Goal: Information Seeking & Learning: Learn about a topic

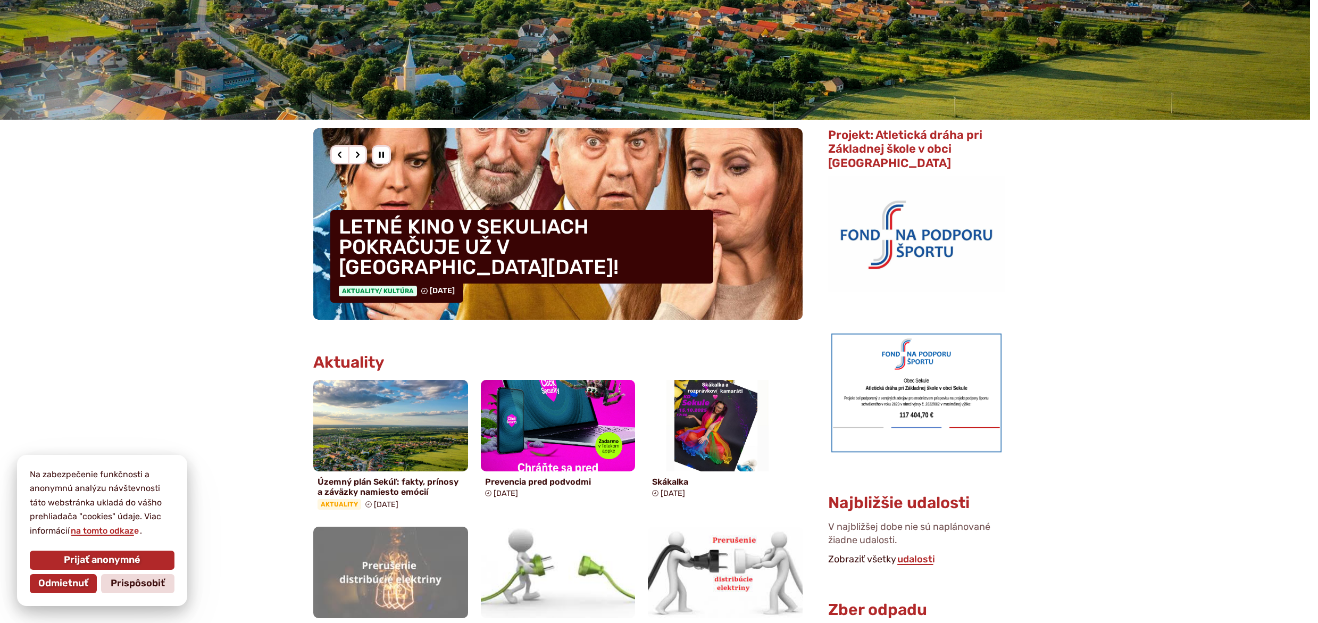
scroll to position [213, 0]
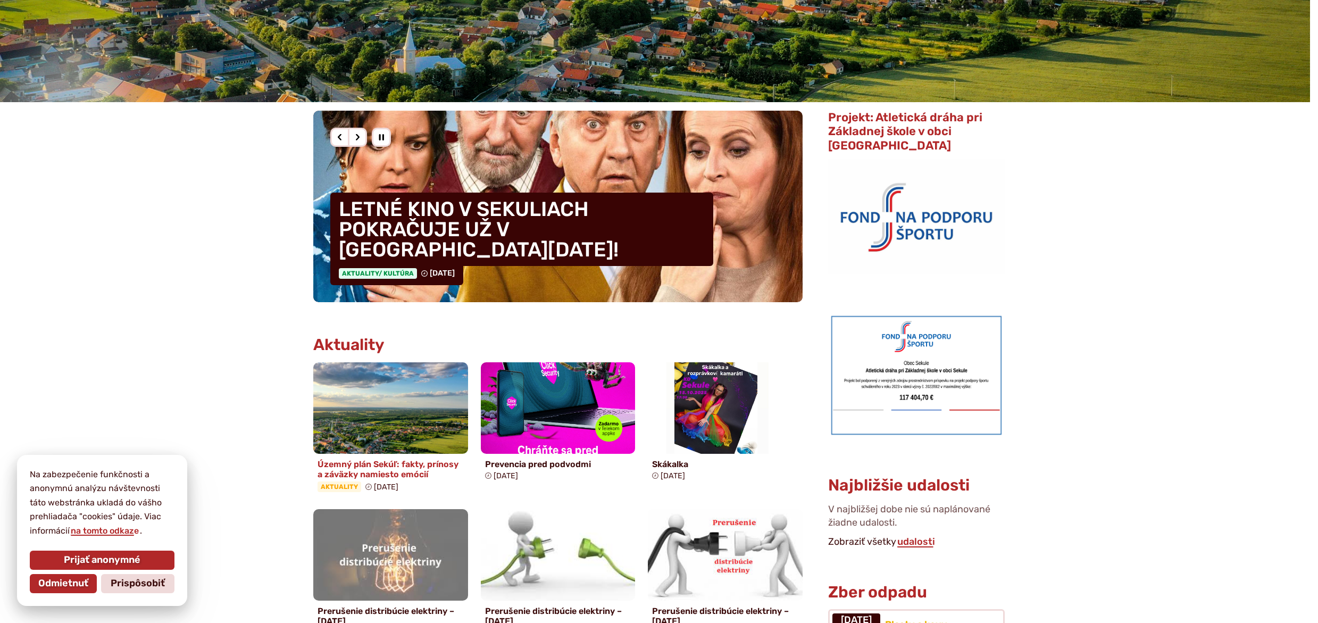
click at [411, 471] on h4 "Územný plán Sekúľ: fakty, prínosy a záväzky namiesto emócií" at bounding box center [390, 469] width 146 height 20
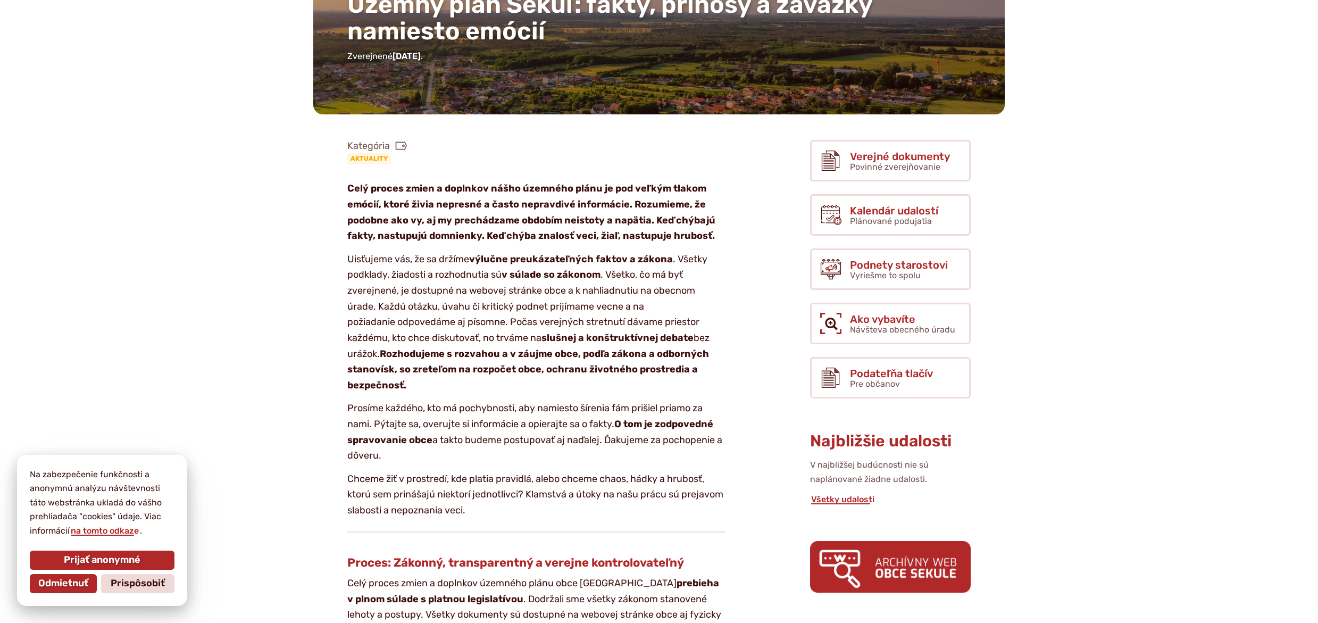
scroll to position [160, 0]
drag, startPoint x: 408, startPoint y: 324, endPoint x: 469, endPoint y: 323, distance: 61.7
click at [469, 323] on p "Uisťujeme vás, že sa držíme výlučne preukázateľných faktov a zákona . Všetky po…" at bounding box center [536, 322] width 378 height 142
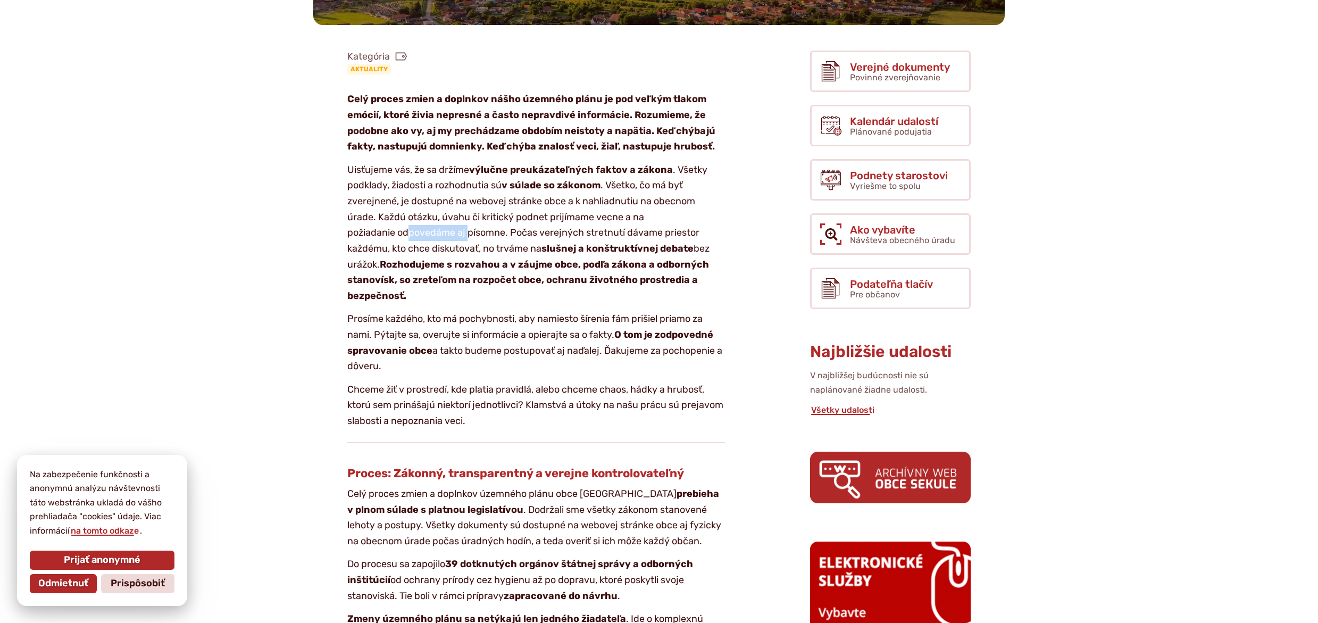
scroll to position [266, 0]
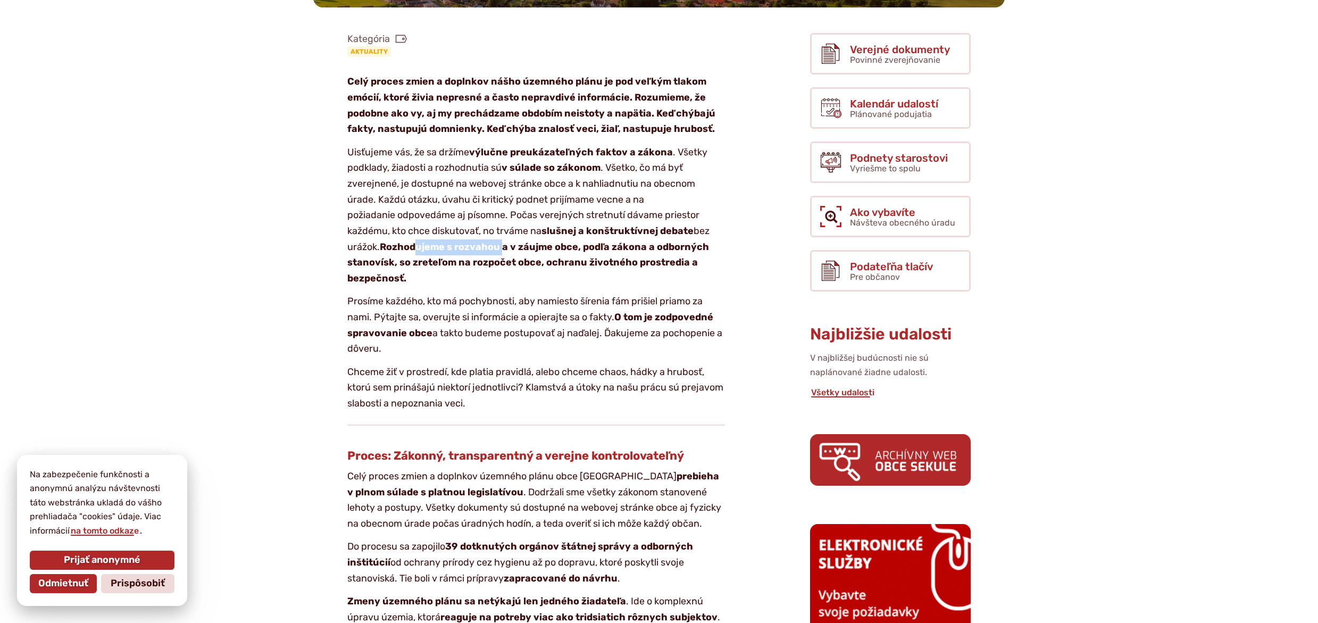
drag, startPoint x: 415, startPoint y: 250, endPoint x: 504, endPoint y: 242, distance: 89.1
click at [504, 242] on strong "Rozhodujeme s rozvahou a v záujme obce, podľa zákona a odborných stanovísk, so …" at bounding box center [528, 262] width 362 height 43
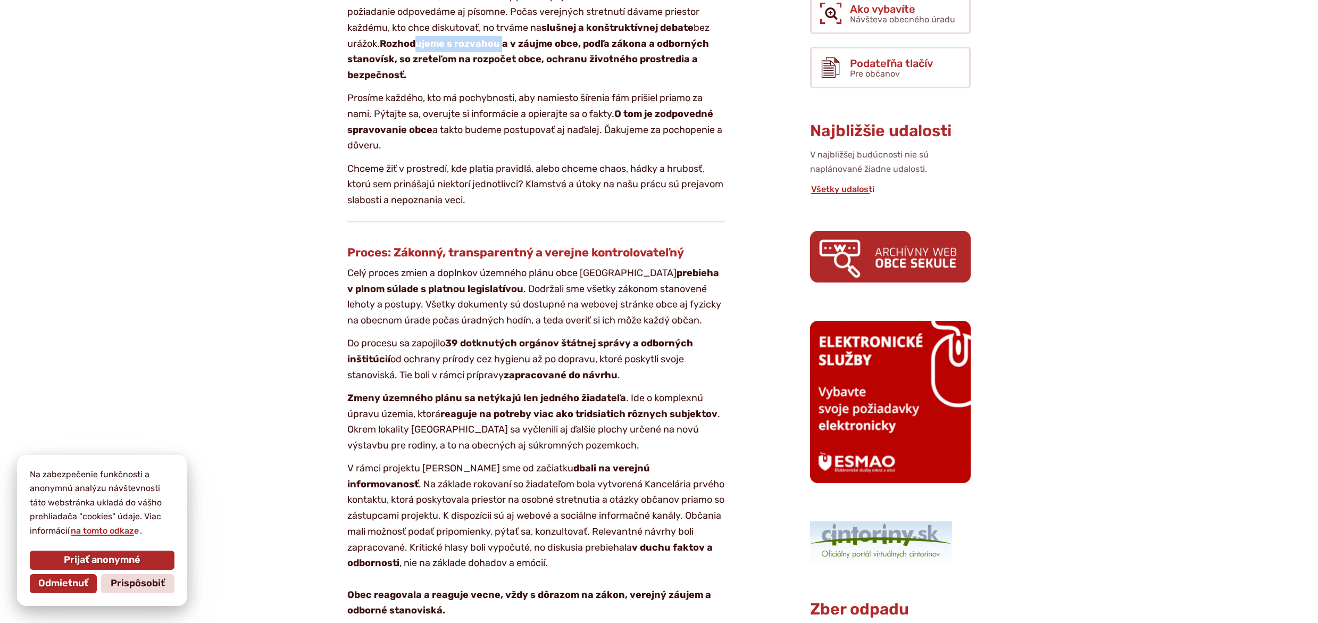
scroll to position [479, 0]
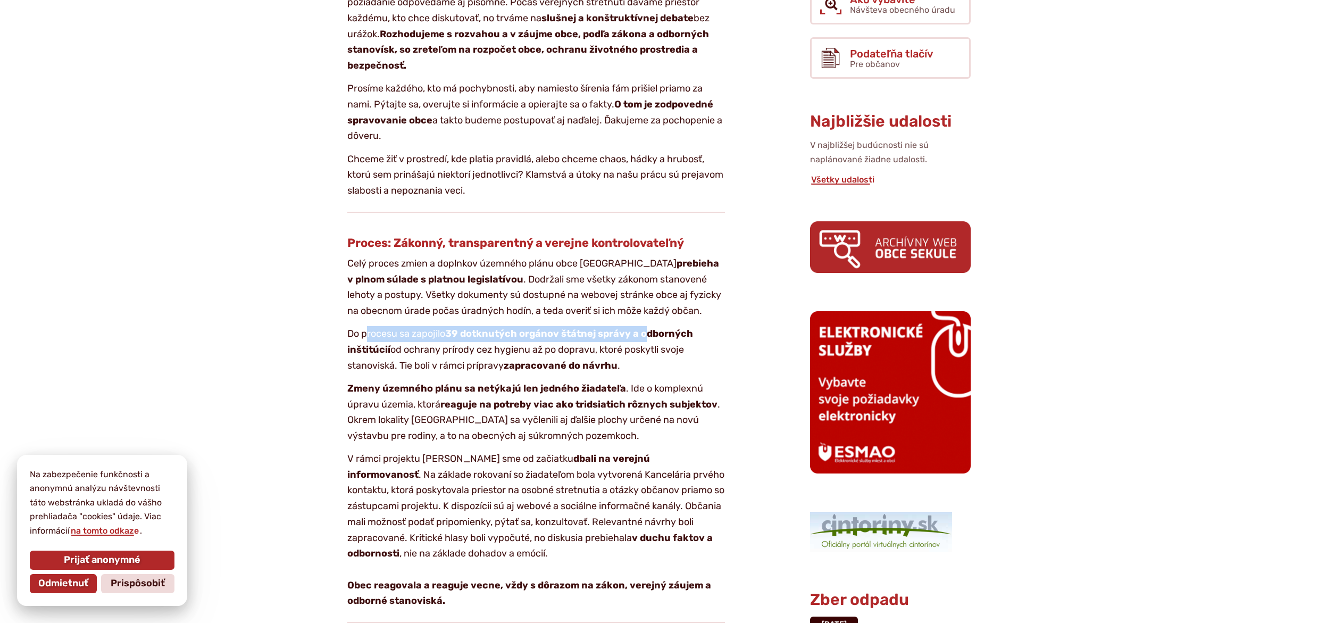
drag, startPoint x: 369, startPoint y: 330, endPoint x: 644, endPoint y: 333, distance: 275.4
click at [644, 333] on p "Do procesu sa zapojilo 39 dotknutých orgánov štátnej správy a odborných inštitú…" at bounding box center [536, 349] width 378 height 47
drag, startPoint x: 554, startPoint y: 408, endPoint x: 728, endPoint y: 404, distance: 173.9
drag, startPoint x: 399, startPoint y: 434, endPoint x: 520, endPoint y: 439, distance: 121.3
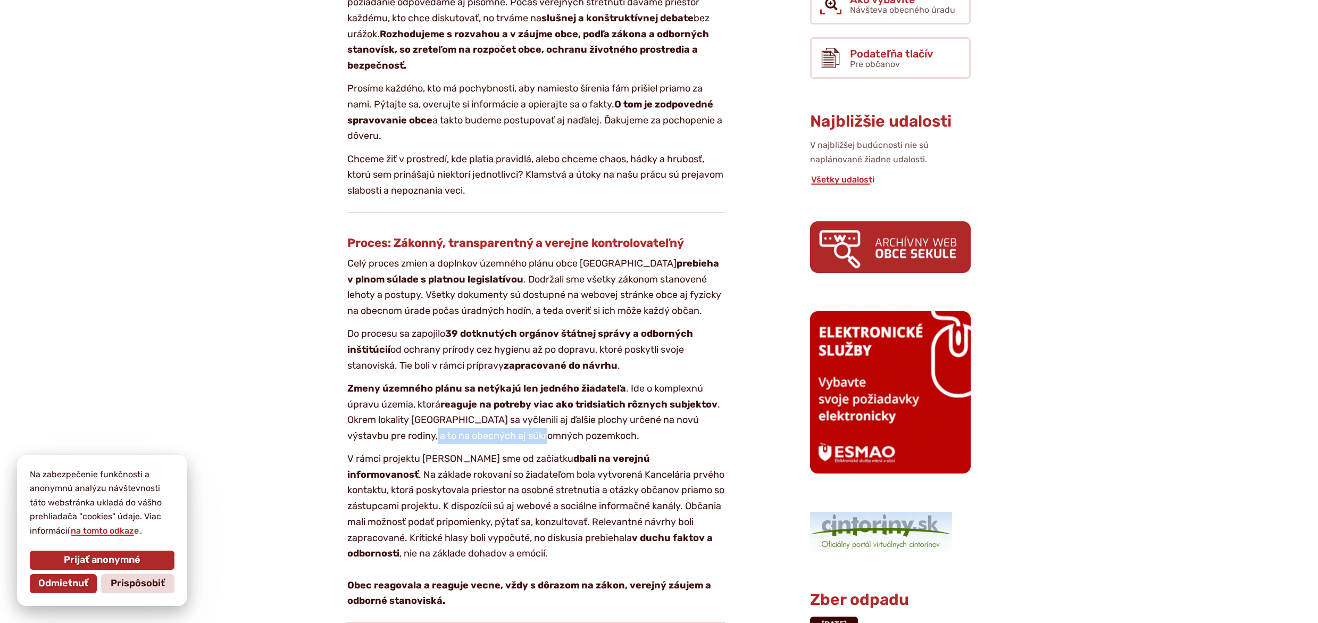
click at [520, 439] on p "Zmeny územného plánu sa netýkajú len jedného žiadateľa . Ide o komplexnú úpravu…" at bounding box center [536, 412] width 378 height 63
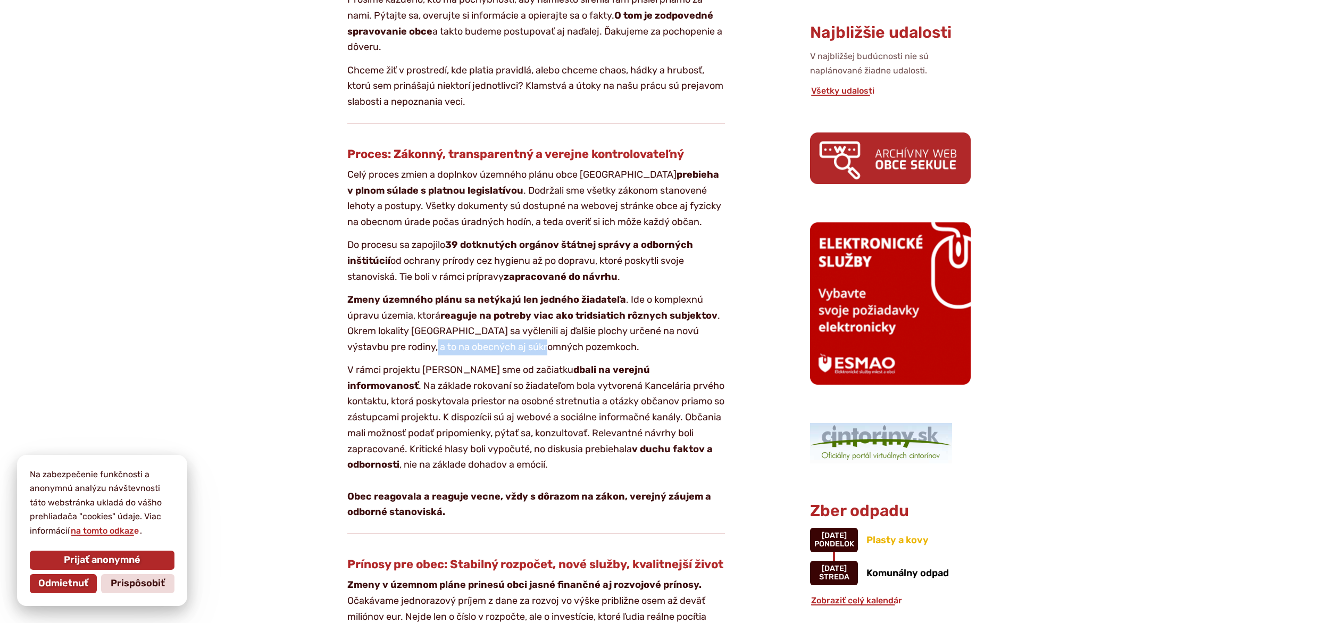
scroll to position [585, 0]
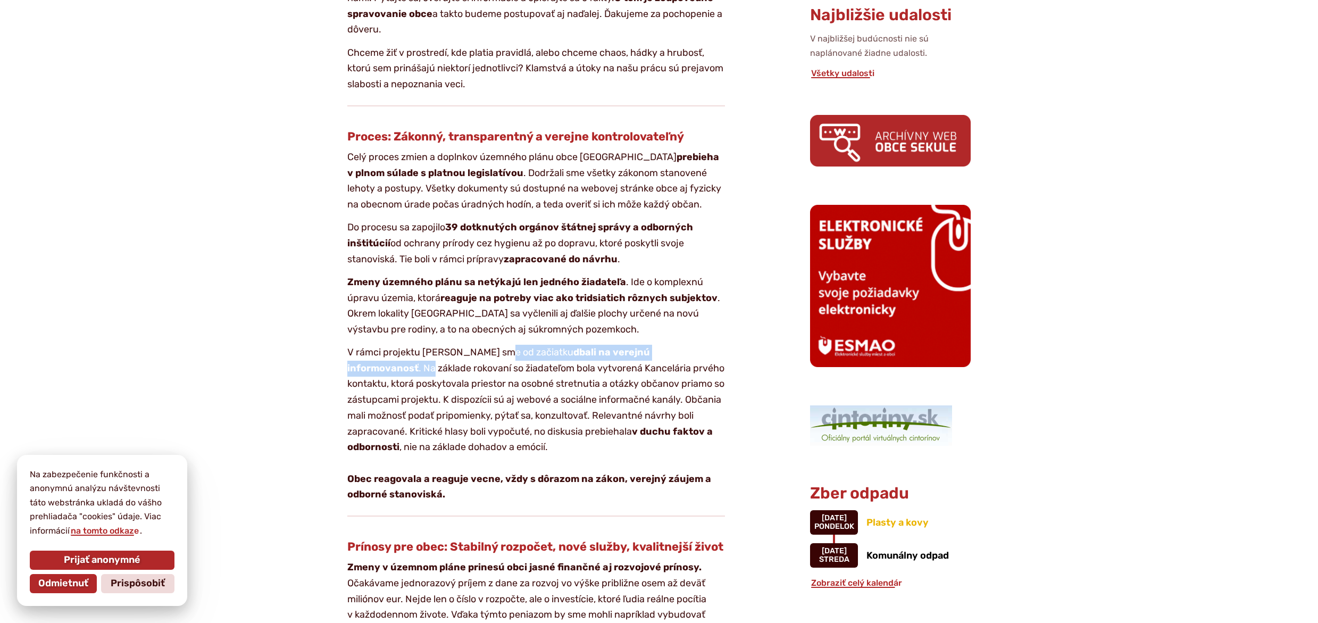
drag, startPoint x: 500, startPoint y: 350, endPoint x: 732, endPoint y: 352, distance: 232.4
drag, startPoint x: 367, startPoint y: 480, endPoint x: 511, endPoint y: 479, distance: 144.1
click at [511, 479] on strong "Obec reagovala a reaguje vecne, vždy s dôrazom na zákon, verejný záujem a odbor…" at bounding box center [529, 487] width 364 height 28
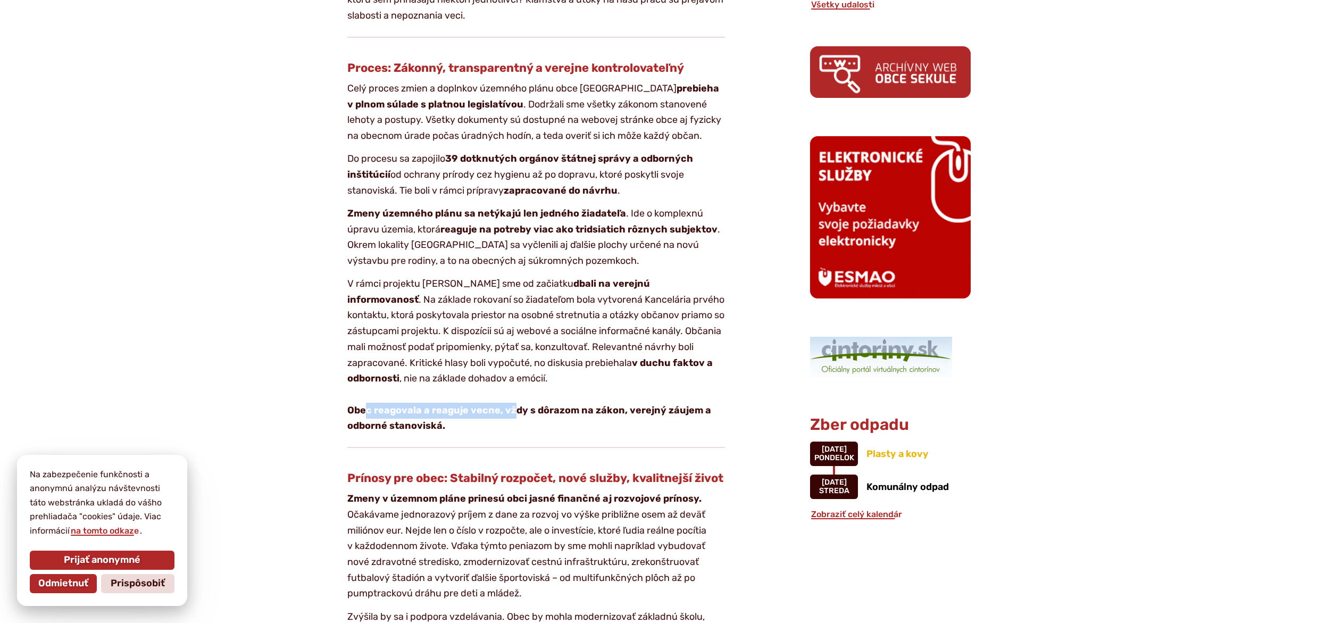
scroll to position [851, 0]
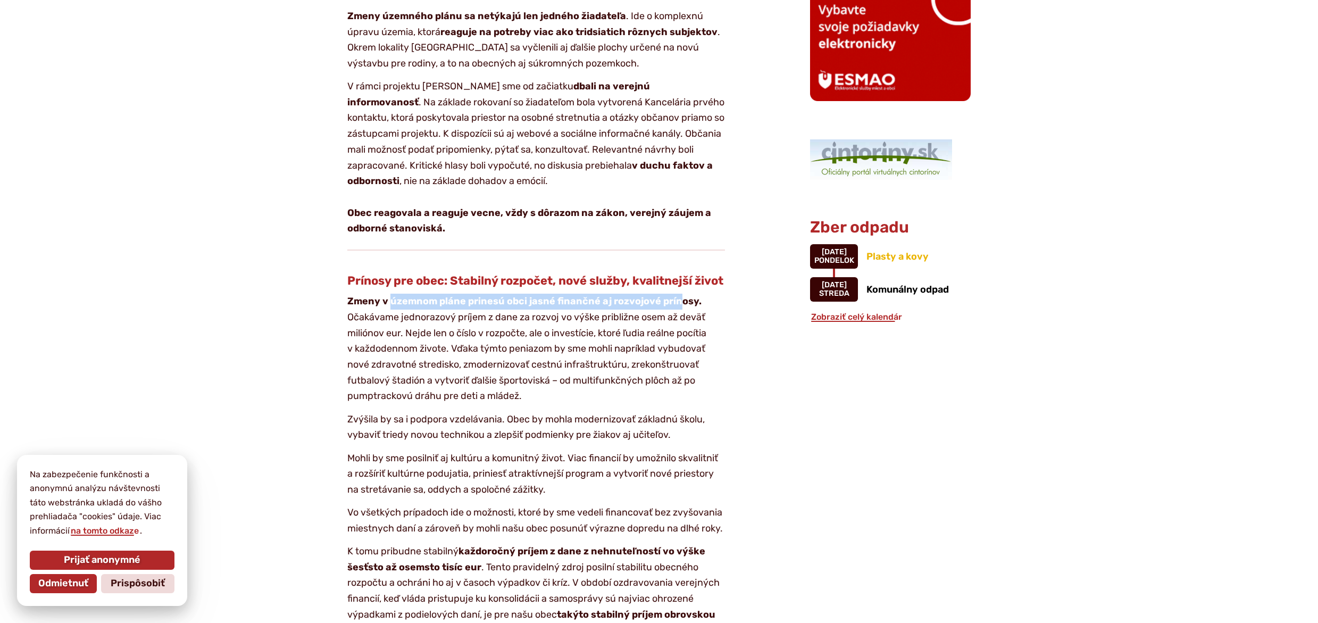
drag, startPoint x: 434, startPoint y: 317, endPoint x: 790, endPoint y: 381, distance: 361.9
click at [675, 307] on strong "Zmeny v územnom pláne prinesú obci jasné finančné aj rozvojové prínosy." at bounding box center [524, 301] width 354 height 12
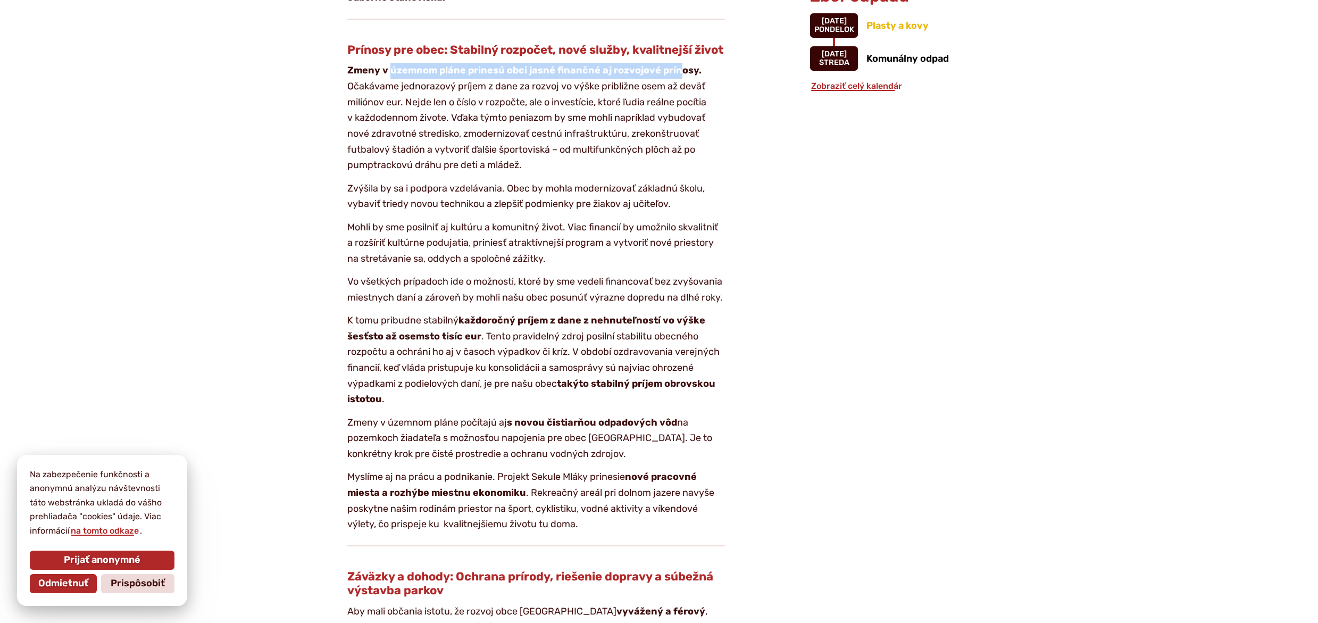
scroll to position [1117, 0]
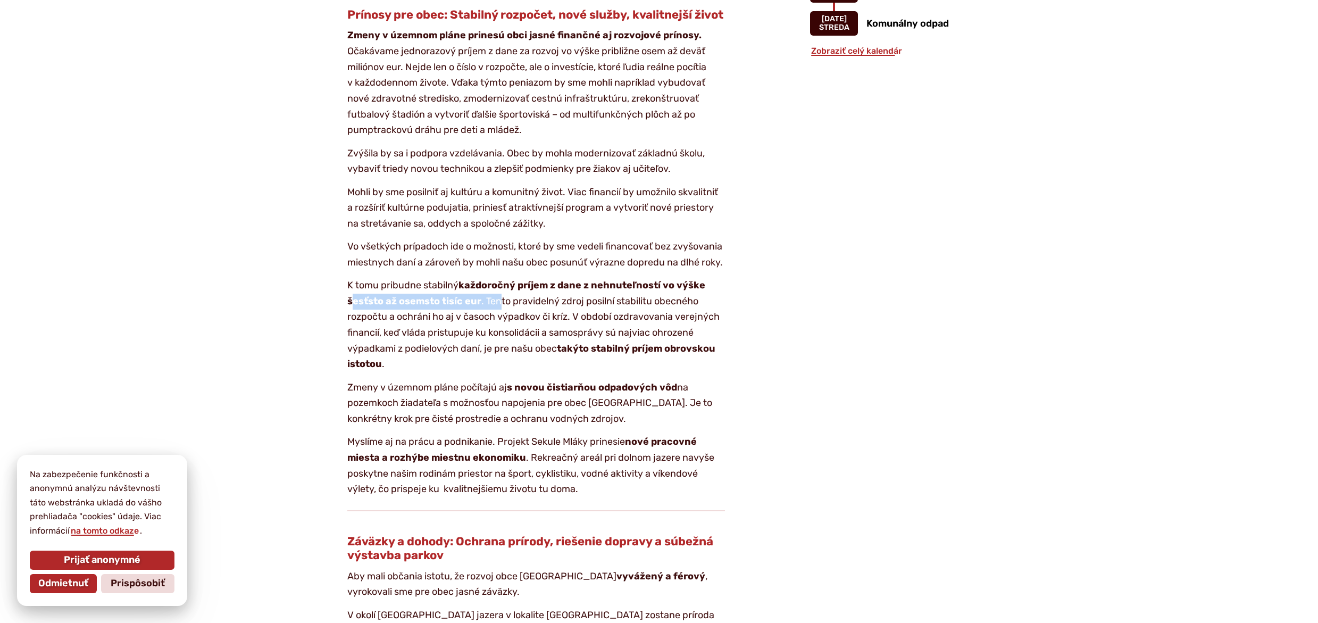
drag, startPoint x: 350, startPoint y: 315, endPoint x: 501, endPoint y: 315, distance: 151.0
click at [501, 315] on p "K tomu pribudne stabilný každoročný príjem z dane z nehnuteľností vo výške šesť…" at bounding box center [536, 325] width 378 height 95
drag, startPoint x: 398, startPoint y: 403, endPoint x: 632, endPoint y: 409, distance: 234.0
click at [632, 409] on p "Zmeny v územnom pláne počítajú aj s novou čistiarňou odpadových vôd na pozemkoc…" at bounding box center [536, 403] width 378 height 47
drag, startPoint x: 555, startPoint y: 418, endPoint x: 392, endPoint y: 416, distance: 162.7
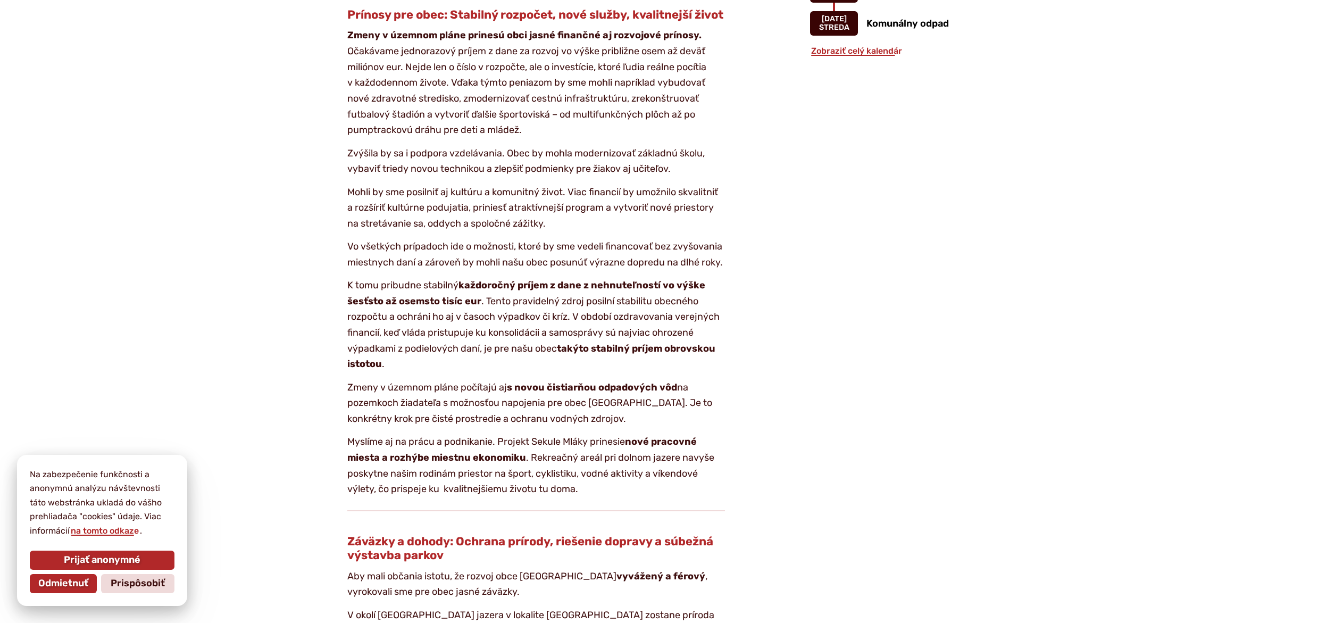
click at [549, 418] on p "Zmeny v územnom pláne počítajú aj s novou čistiarňou odpadových vôd na pozemkoc…" at bounding box center [536, 403] width 378 height 47
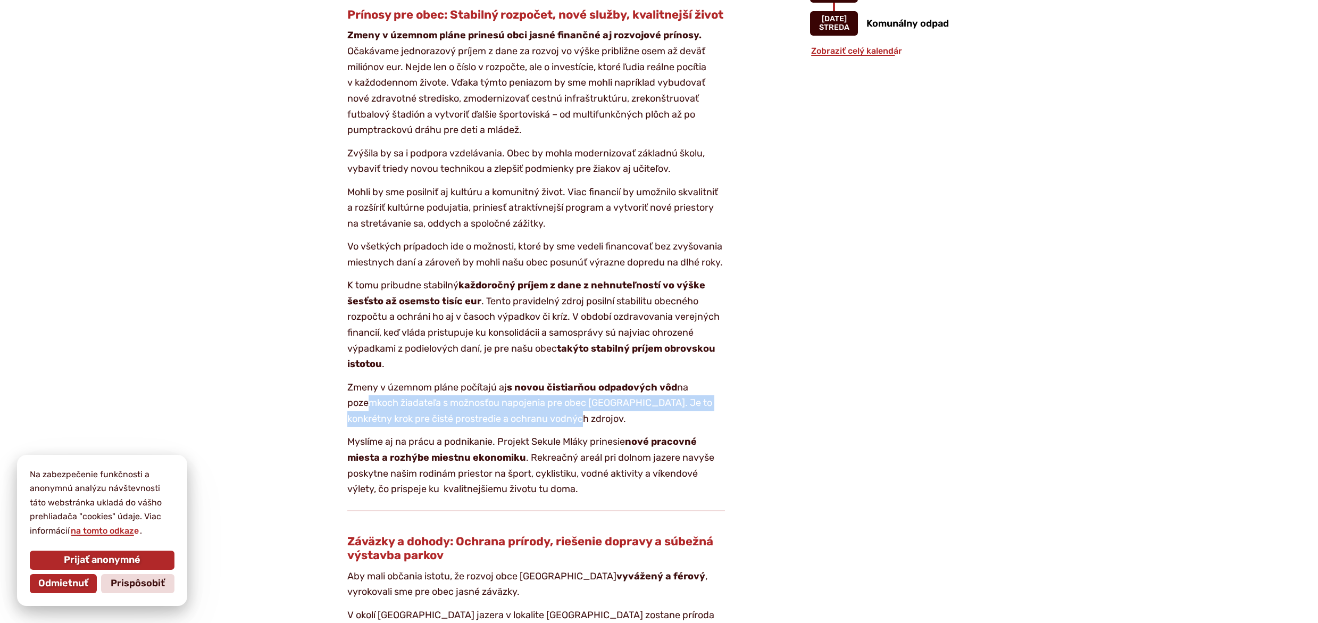
drag, startPoint x: 372, startPoint y: 419, endPoint x: 614, endPoint y: 426, distance: 241.5
click at [614, 426] on p "Zmeny v územnom pláne počítajú aj s novou čistiarňou odpadových vôd na pozemkoc…" at bounding box center [536, 403] width 378 height 47
click at [225, 425] on body "Na zabezpečenie funkčnosti a anonymnú analýzu návštevnosti táto webstránka ukla…" at bounding box center [659, 364] width 1318 height 2963
drag, startPoint x: 335, startPoint y: 392, endPoint x: 585, endPoint y: 434, distance: 253.4
click at [585, 434] on article "Kategória Aktuality Celý proces zmien a doplnkov nášho územného plánu je pod ve…" at bounding box center [544, 192] width 497 height 2028
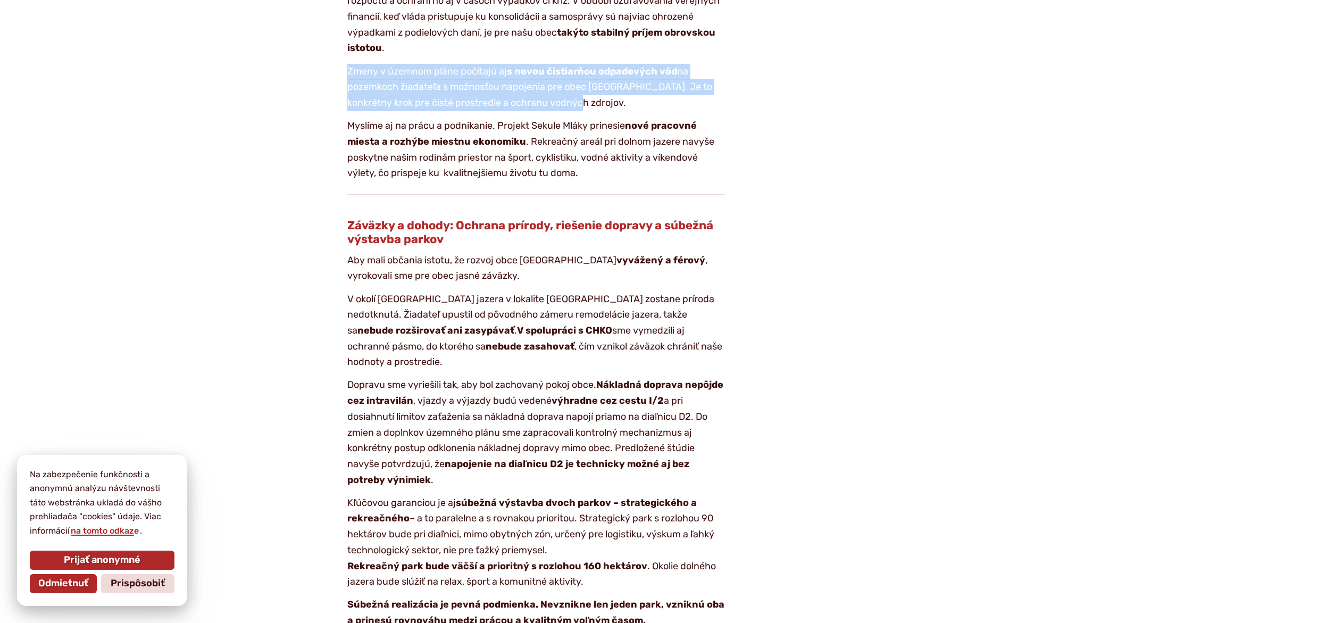
scroll to position [1436, 0]
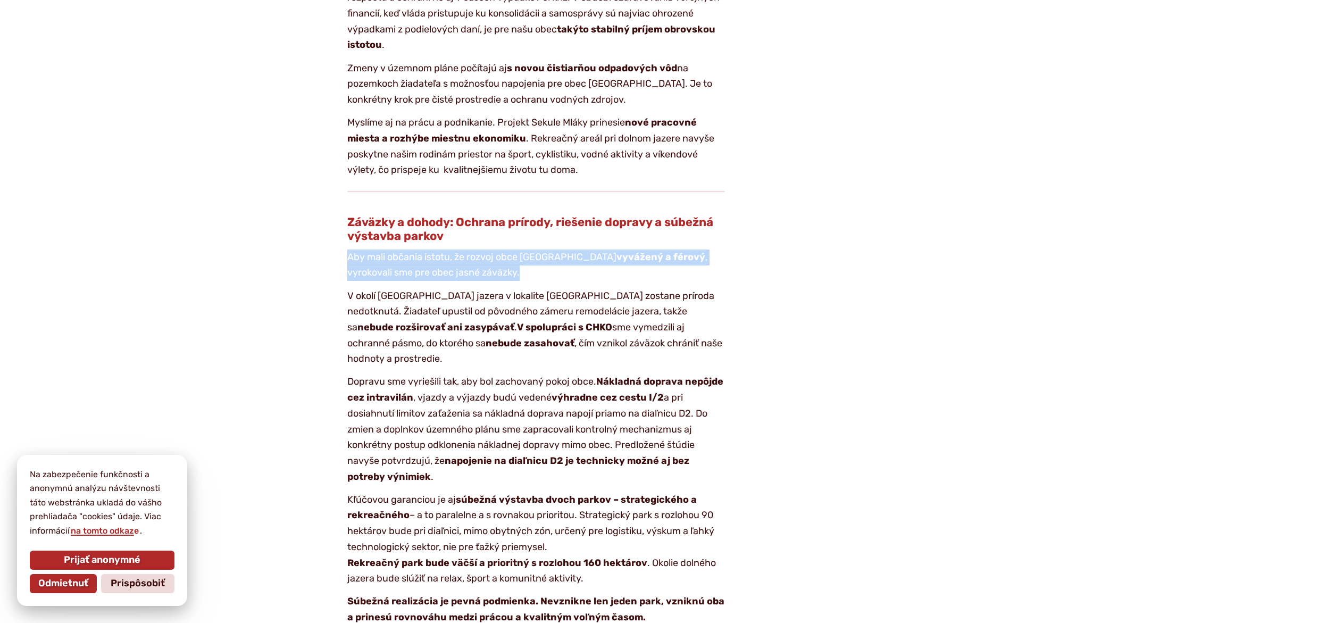
drag, startPoint x: 347, startPoint y: 272, endPoint x: 457, endPoint y: 295, distance: 112.9
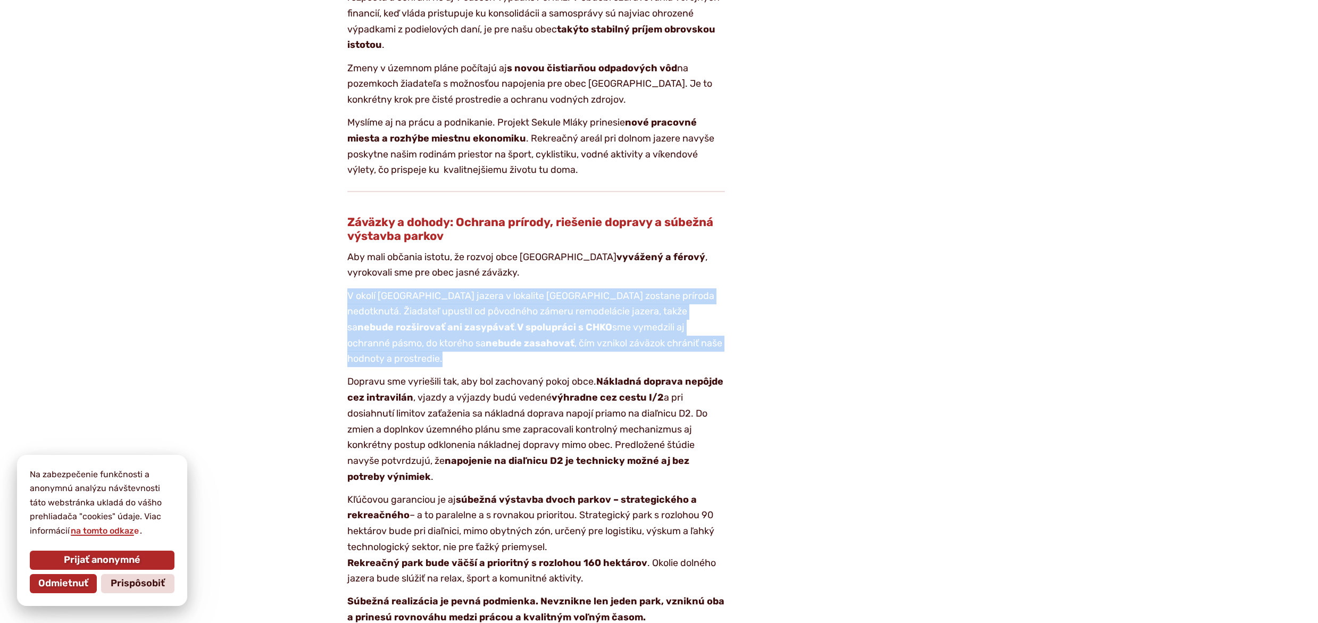
drag, startPoint x: 343, startPoint y: 307, endPoint x: 728, endPoint y: 360, distance: 388.6
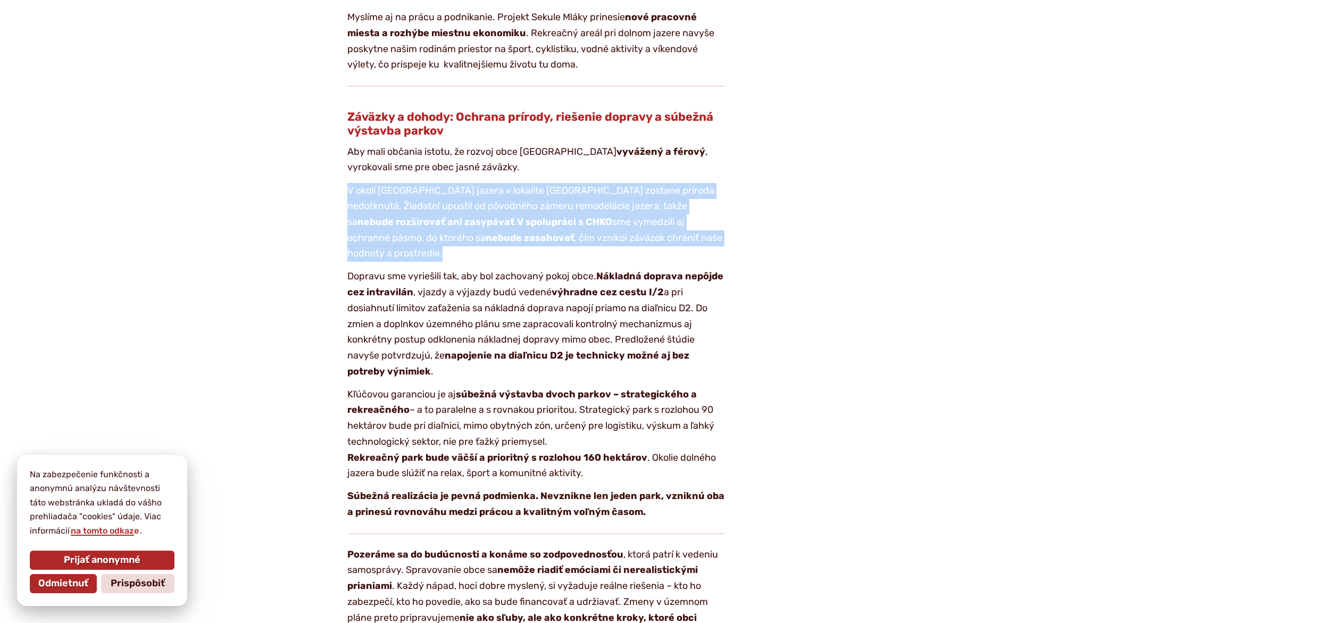
scroll to position [1542, 0]
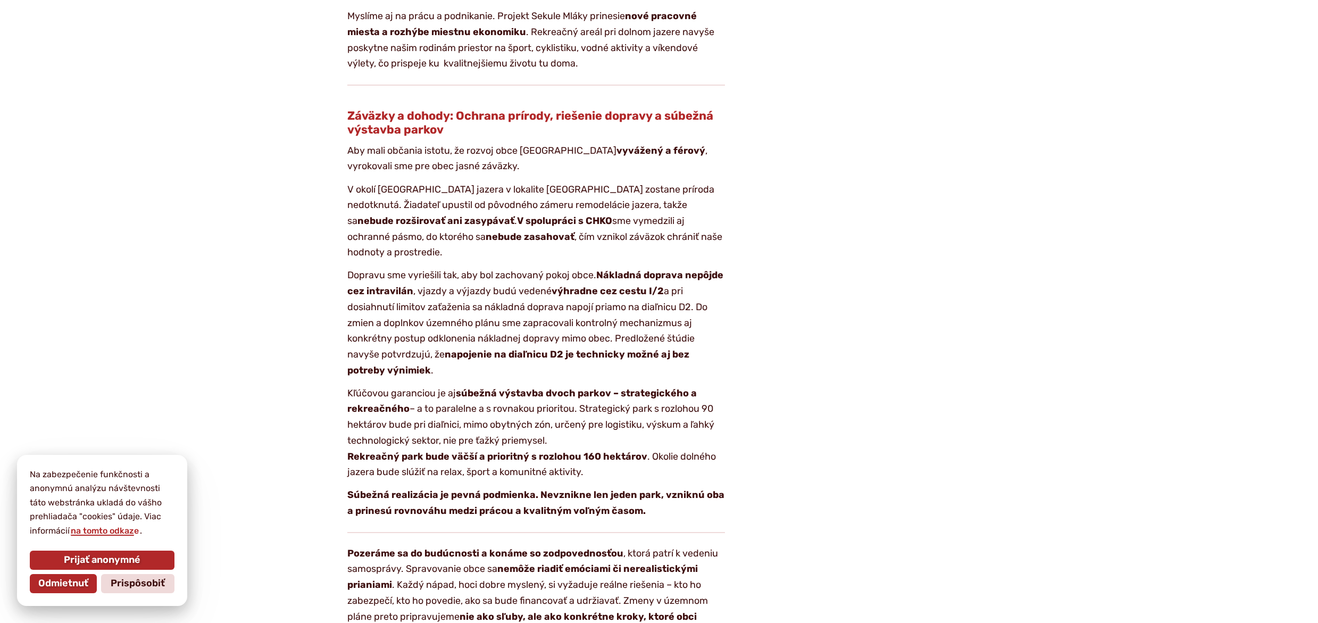
drag, startPoint x: 451, startPoint y: 307, endPoint x: 715, endPoint y: 310, distance: 263.7
click at [715, 310] on p "Dopravu sme vyriešili tak, aby bol zachovaný pokoj obce. Nákladná doprava nepôj…" at bounding box center [536, 322] width 378 height 111
drag, startPoint x: 450, startPoint y: 349, endPoint x: 695, endPoint y: 350, distance: 244.6
click at [695, 350] on p "Dopravu sme vyriešili tak, aby bol zachovaný pokoj obce. Nákladná doprava nepôj…" at bounding box center [536, 322] width 378 height 111
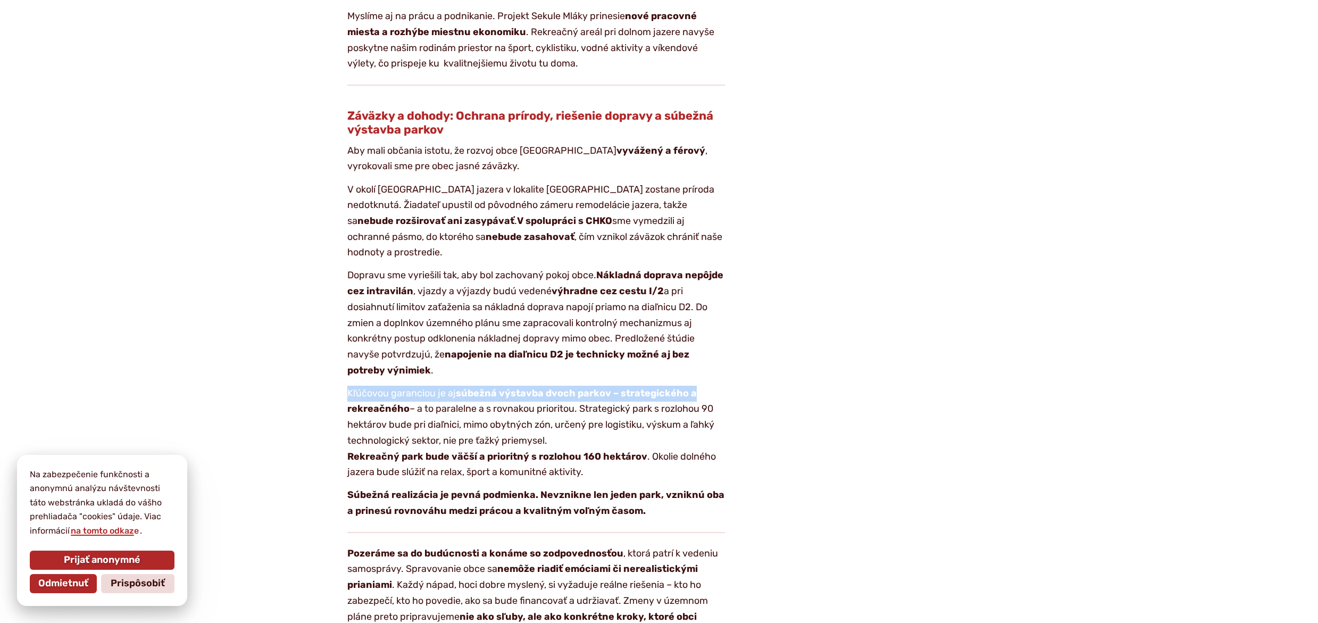
drag, startPoint x: 345, startPoint y: 390, endPoint x: 739, endPoint y: 389, distance: 394.0
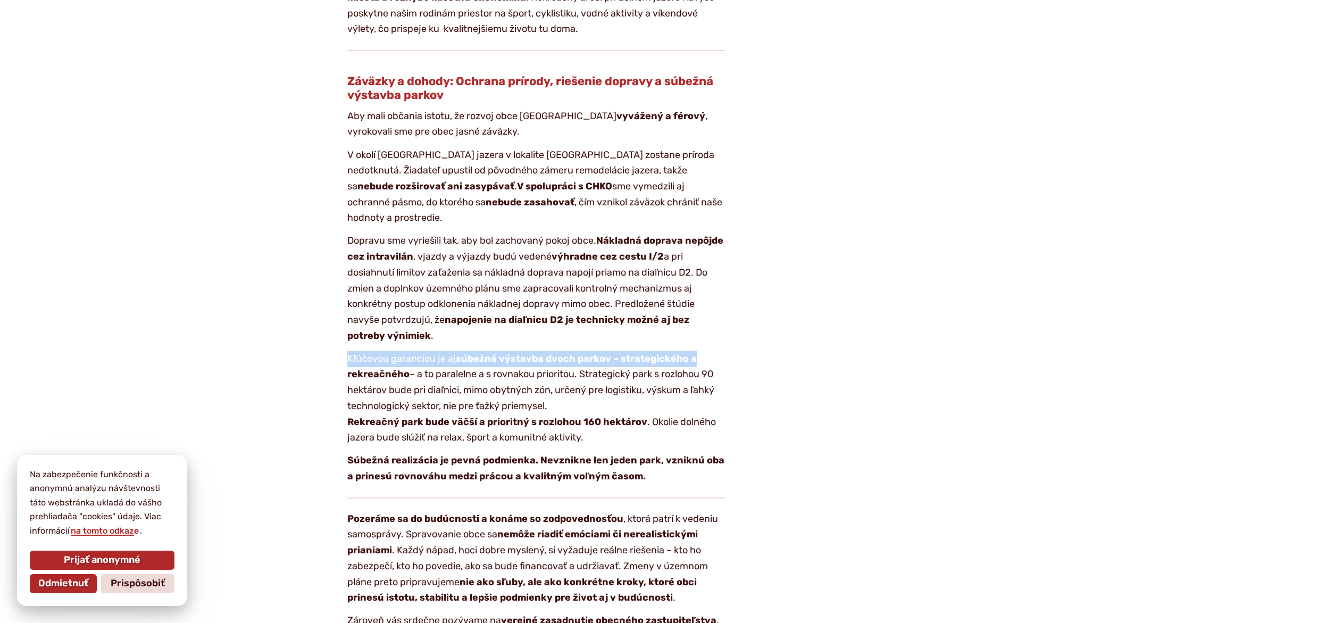
scroll to position [1595, 0]
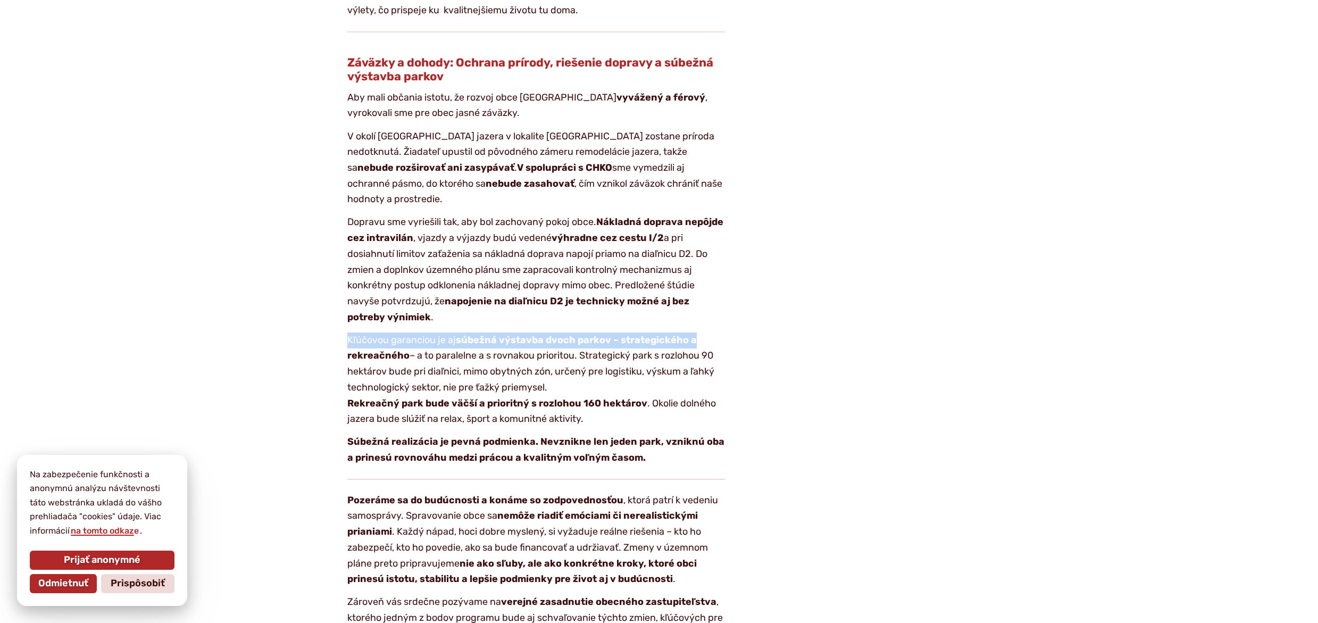
drag, startPoint x: 347, startPoint y: 389, endPoint x: 559, endPoint y: 391, distance: 211.6
click at [559, 391] on p "Kľúčovou garanciou je aj súbežná výstavba dvoch parkov – strategického a rekrea…" at bounding box center [536, 379] width 378 height 95
drag, startPoint x: 461, startPoint y: 400, endPoint x: 612, endPoint y: 400, distance: 151.0
click at [612, 400] on strong "Rekreačný park bude väčší a prioritný s rozlohou 160 hektárov" at bounding box center [497, 403] width 300 height 12
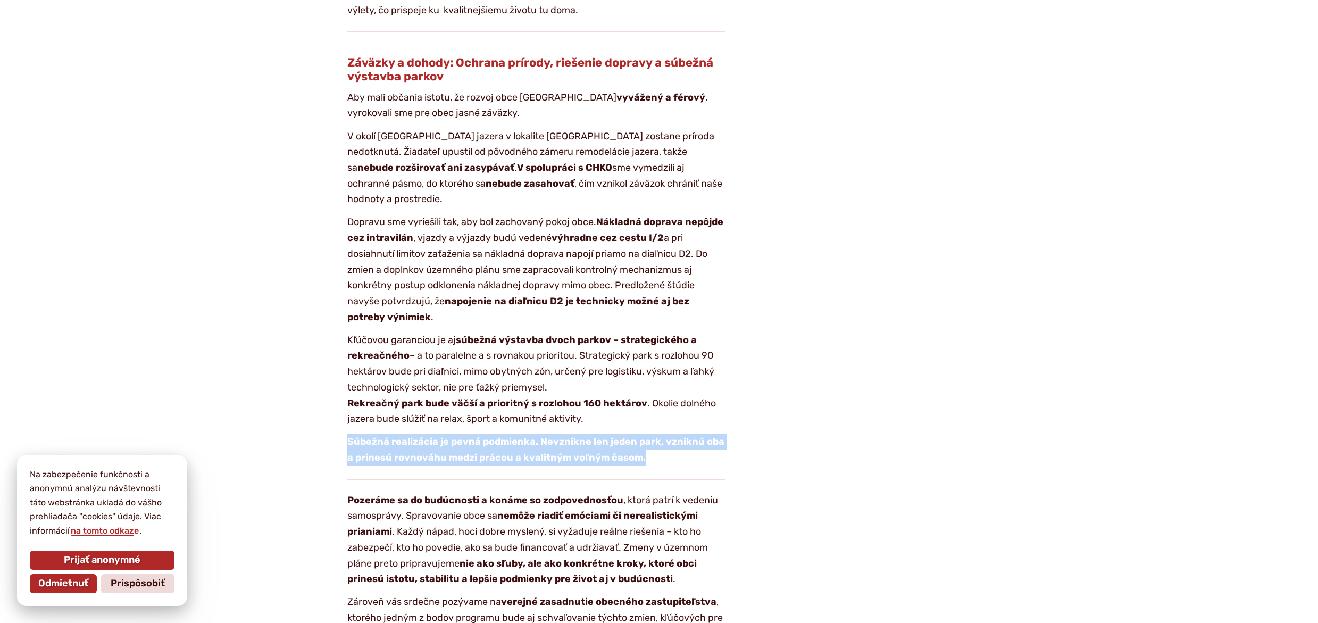
drag, startPoint x: 383, startPoint y: 435, endPoint x: 714, endPoint y: 459, distance: 331.6
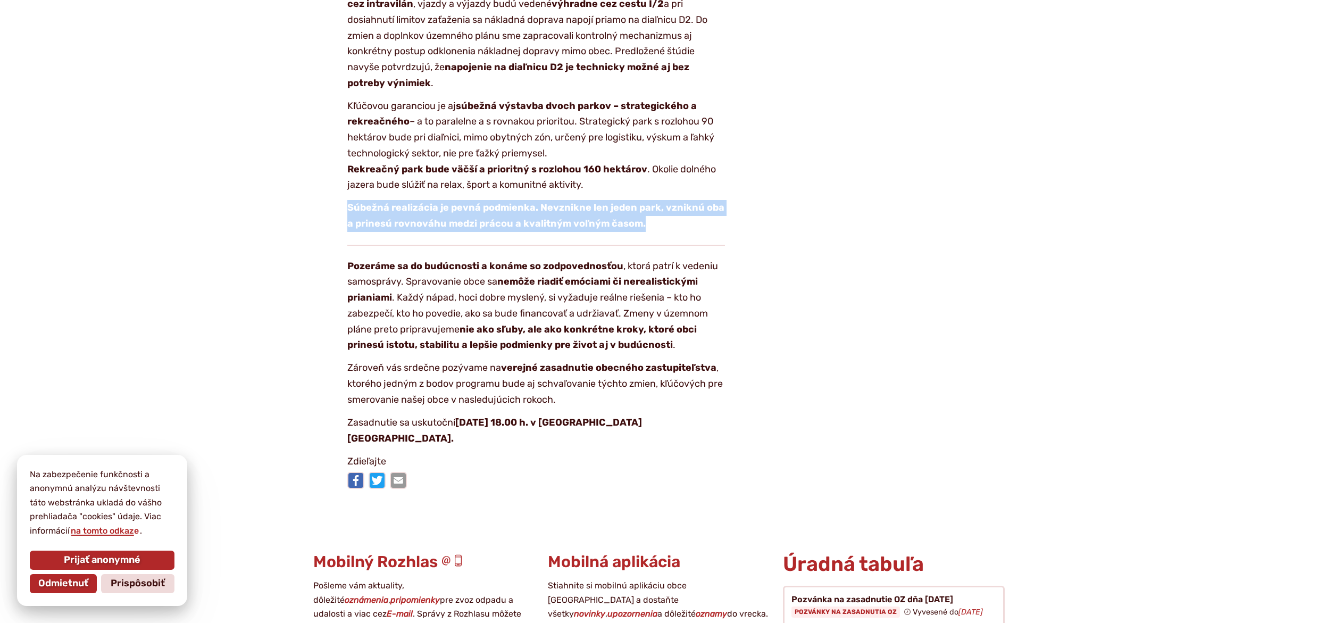
scroll to position [1861, 0]
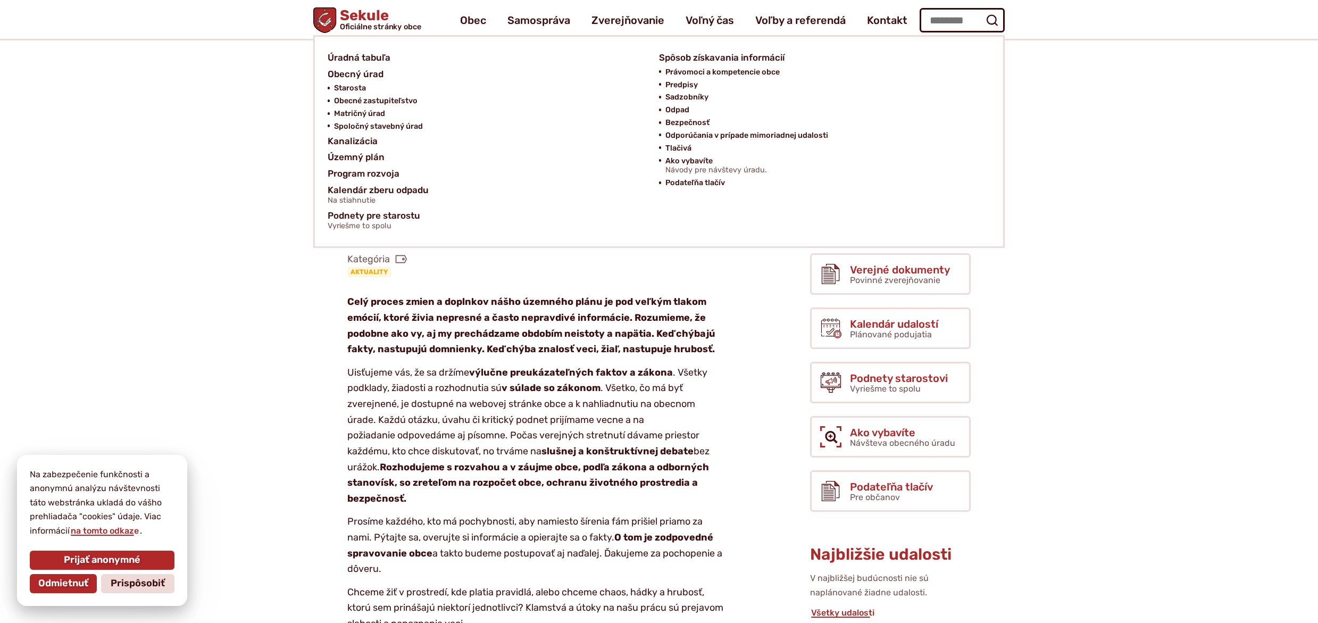
scroll to position [0, 0]
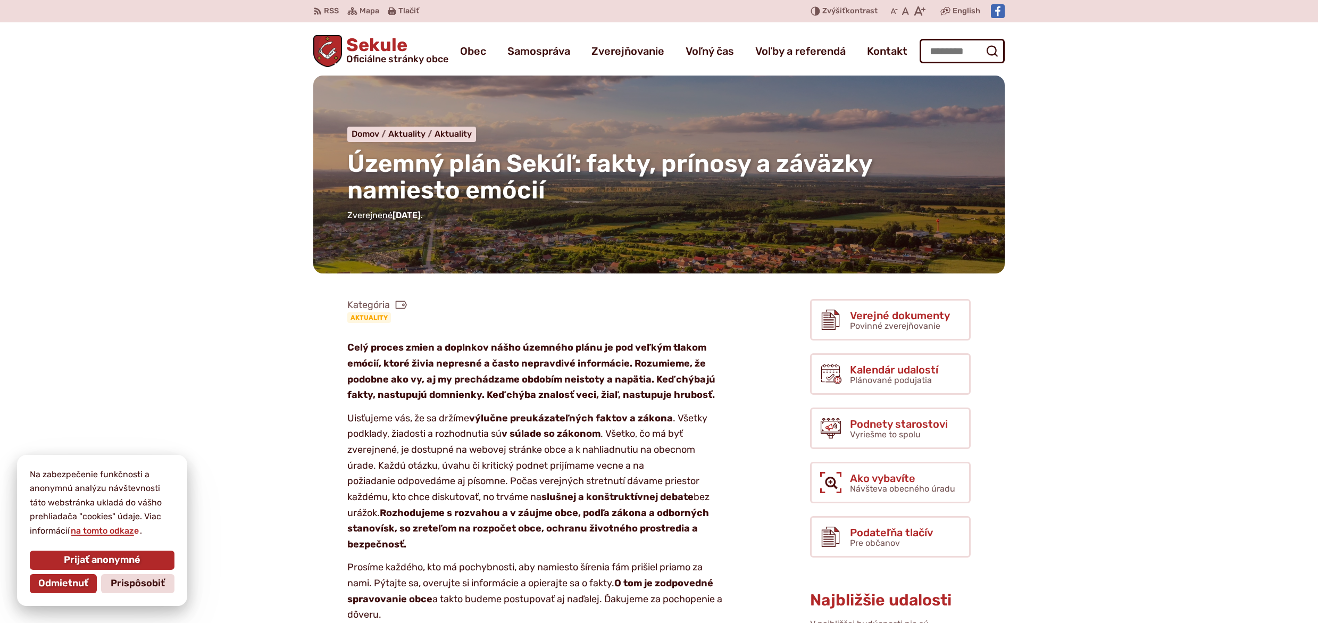
click at [351, 49] on span "Sekule Oficiálne stránky obce" at bounding box center [395, 50] width 106 height 28
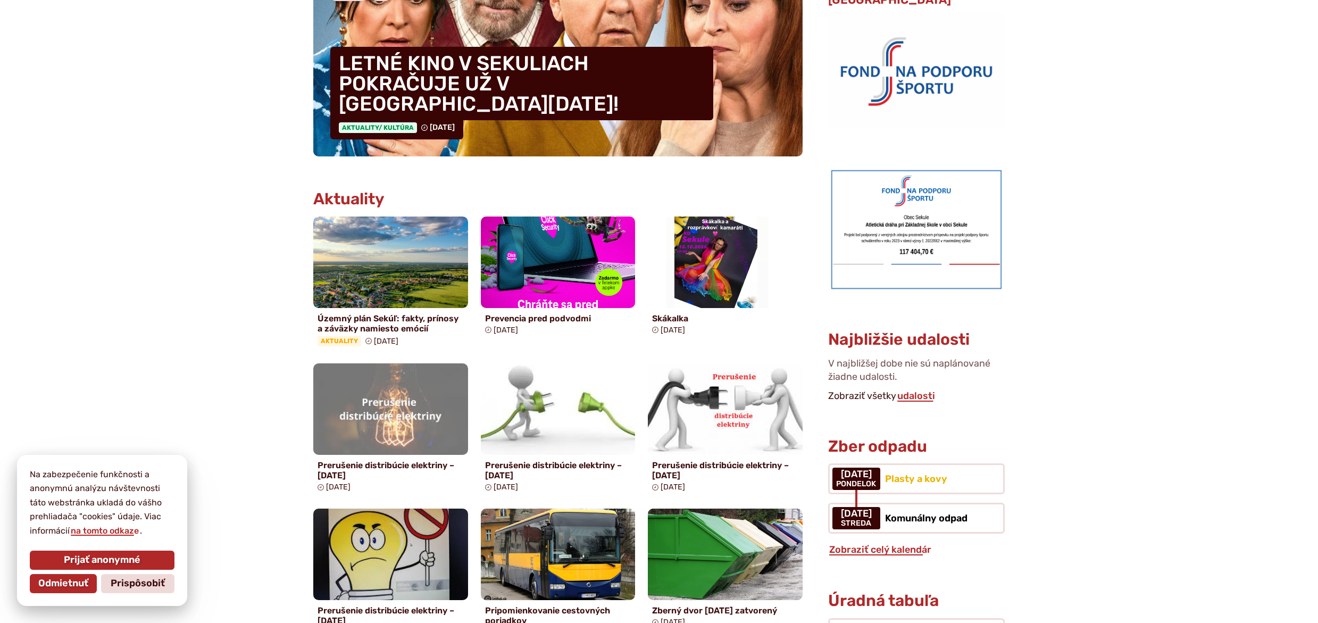
scroll to position [585, 0]
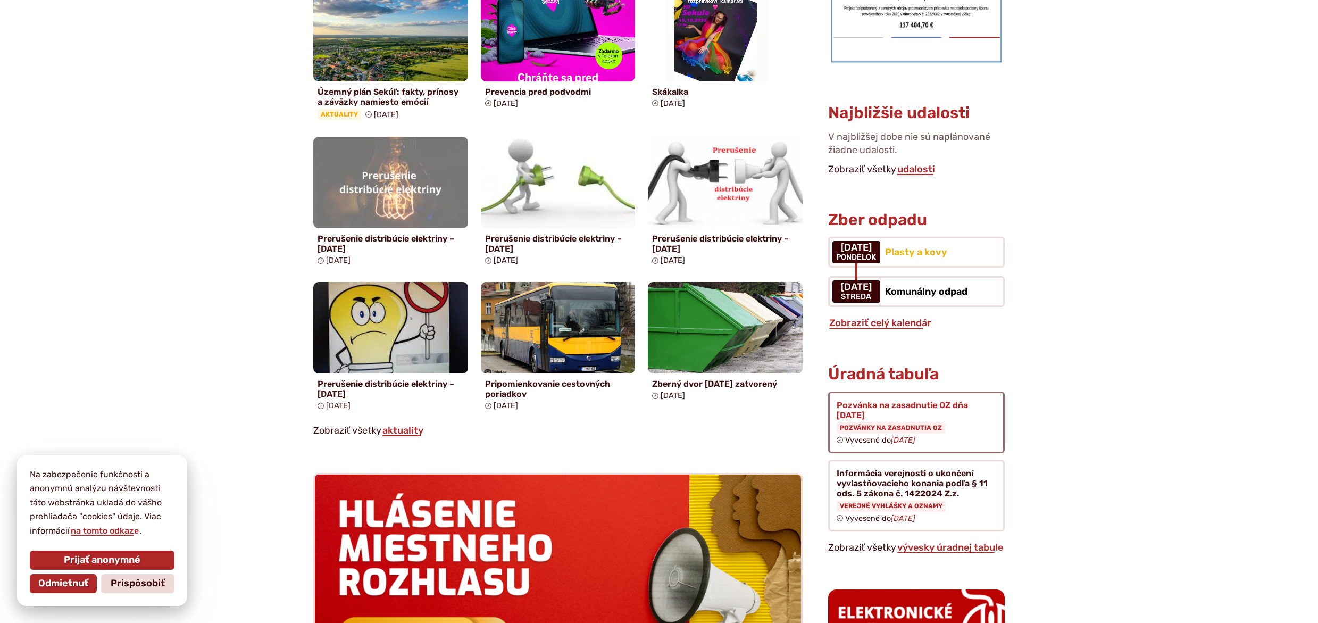
click at [876, 395] on figure at bounding box center [916, 422] width 177 height 62
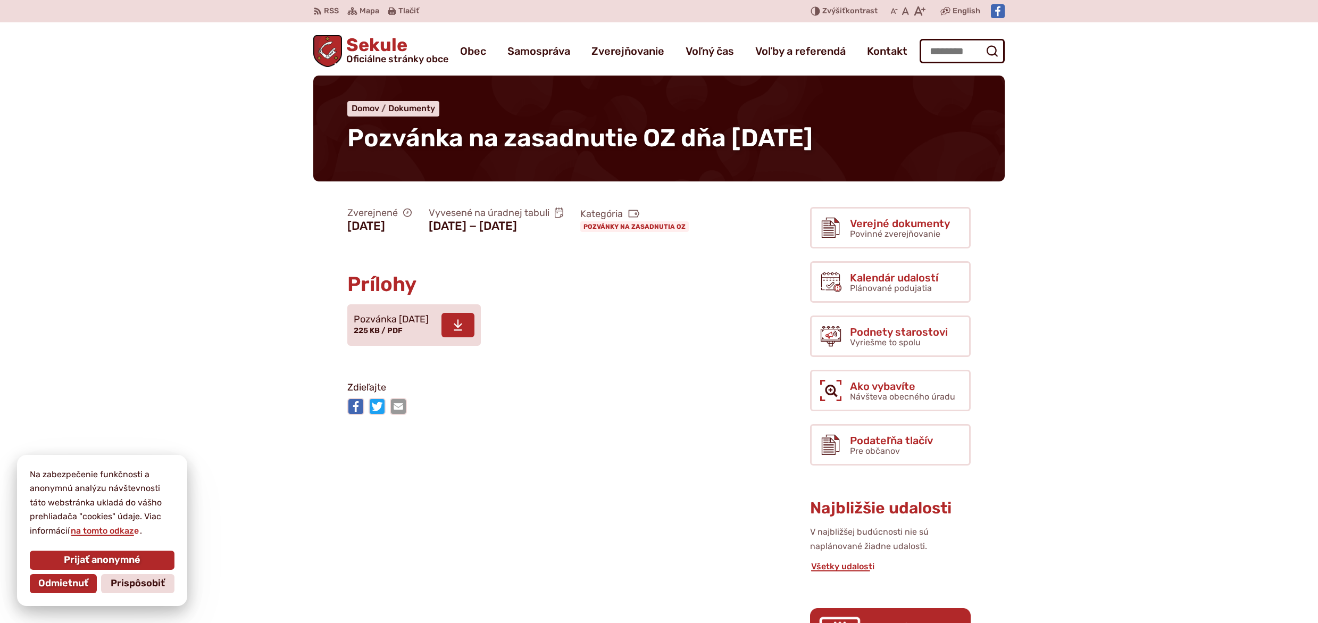
click at [427, 325] on span "Pozvánka 24.09.2025" at bounding box center [391, 319] width 75 height 11
